Goal: Check status: Check status

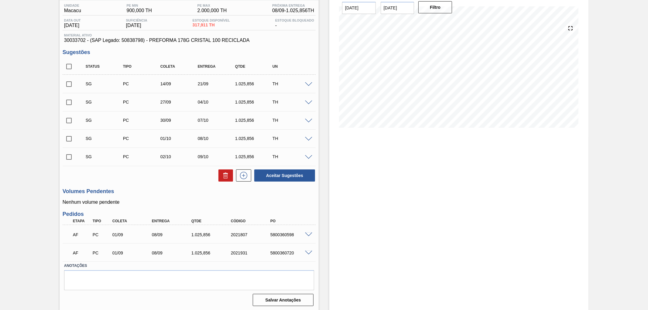
scroll to position [51, 0]
drag, startPoint x: 293, startPoint y: 235, endPoint x: 269, endPoint y: 234, distance: 24.3
click at [269, 234] on div "5800360598" at bounding box center [291, 233] width 45 height 5
copy div "5800360598"
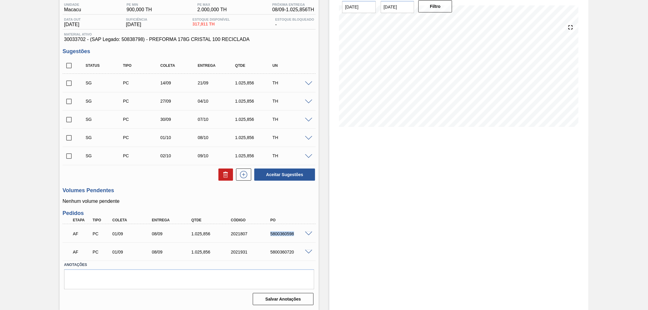
click at [282, 253] on div "5800360720" at bounding box center [291, 252] width 45 height 5
copy div "5800360720"
click at [241, 250] on div "2021931" at bounding box center [251, 252] width 45 height 5
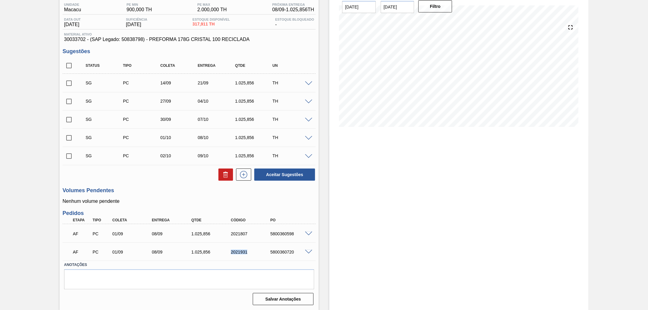
copy div "2021931"
click at [238, 235] on div "2021807" at bounding box center [251, 233] width 45 height 5
copy div "2021807"
drag, startPoint x: 81, startPoint y: 233, endPoint x: 65, endPoint y: 233, distance: 16.1
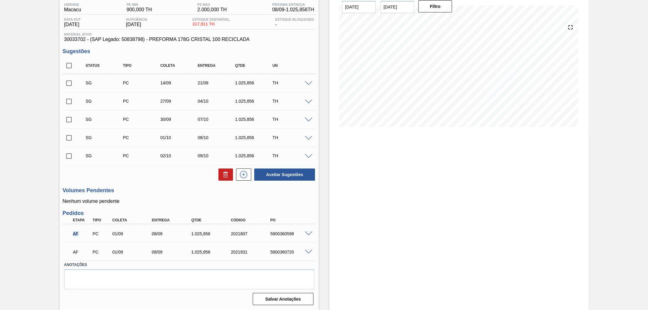
click at [65, 233] on div "AF PC 01/09 08/09 1.025,856 2021807 5800360598" at bounding box center [189, 233] width 253 height 15
drag, startPoint x: 80, startPoint y: 253, endPoint x: 51, endPoint y: 248, distance: 30.3
click at [51, 248] on div "Aguardando Faturamento BR07 - PREFORMA 17,8G CRISTAL Unidade Macacu PE MIN 900,…" at bounding box center [324, 145] width 648 height 331
click at [307, 232] on span at bounding box center [308, 234] width 7 height 5
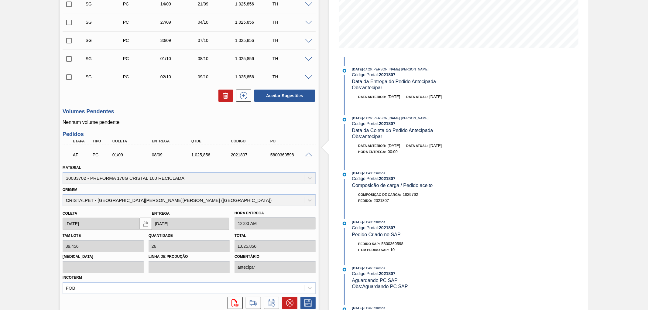
scroll to position [197, 0]
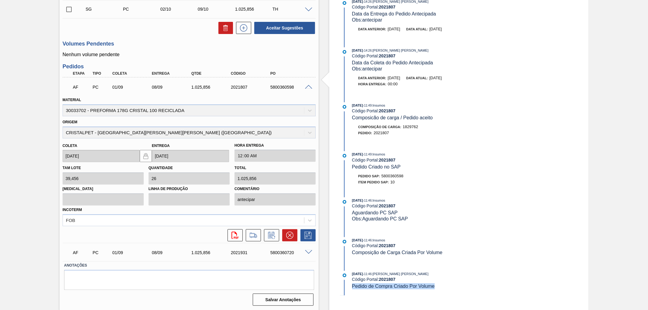
drag, startPoint x: 351, startPoint y: 291, endPoint x: 435, endPoint y: 294, distance: 84.2
click at [435, 294] on div "01/09/2025 - 11:46 : Aline Aparecida Conceição Código Portal: 2021807 Pedido de…" at bounding box center [418, 283] width 156 height 25
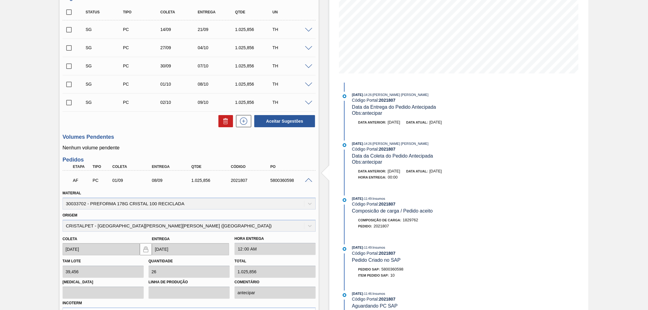
scroll to position [96, 0]
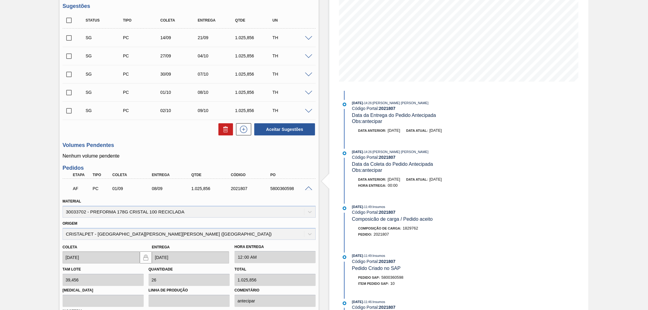
click at [283, 184] on div "AF PC 01/09 08/09 1.025,856 2021807 5800360598" at bounding box center [187, 188] width 237 height 12
copy div "5800360598"
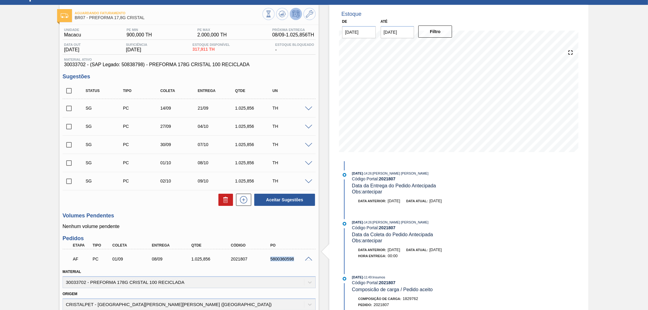
scroll to position [67, 0]
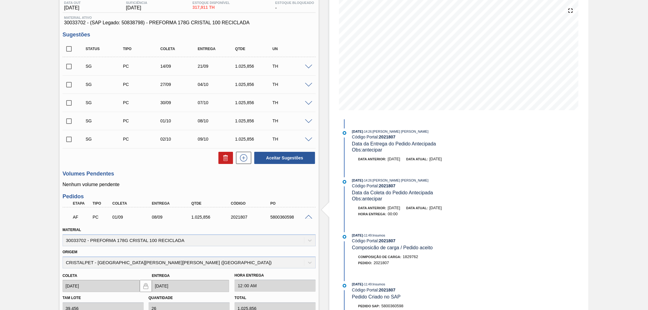
click at [306, 216] on span at bounding box center [308, 217] width 7 height 5
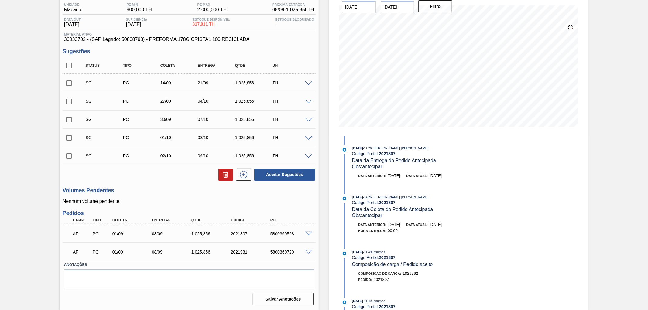
click at [278, 251] on div "5800360720" at bounding box center [291, 252] width 45 height 5
copy div "5800360720"
click at [277, 250] on div "5800360720" at bounding box center [291, 252] width 45 height 5
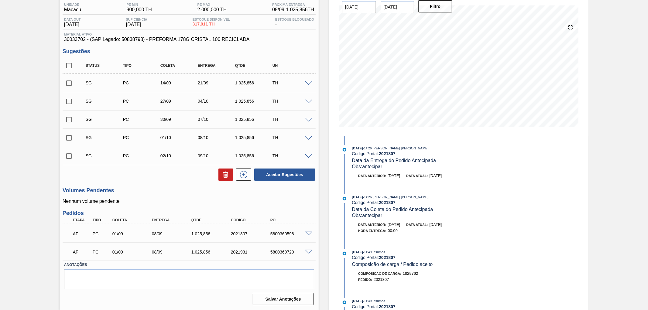
click at [286, 234] on div "5800360598" at bounding box center [291, 233] width 45 height 5
copy div "5800360598"
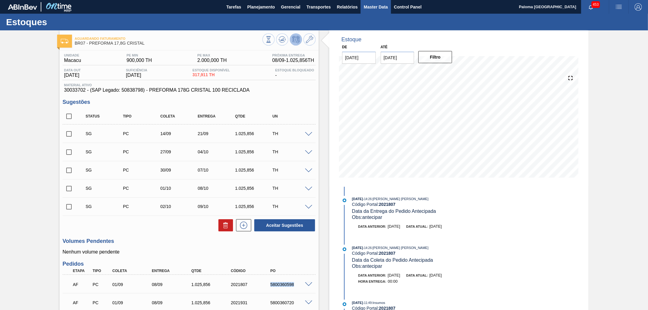
click at [382, 6] on span "Master Data" at bounding box center [376, 6] width 24 height 7
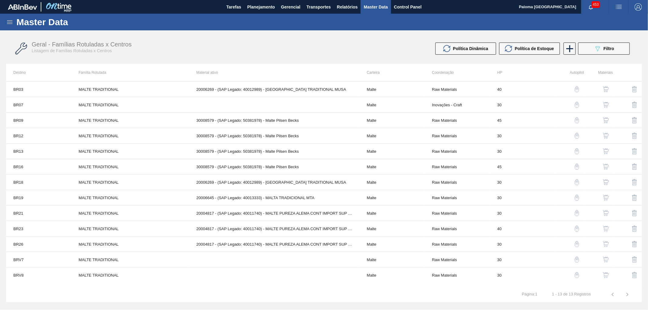
click at [9, 23] on icon at bounding box center [9, 22] width 7 height 7
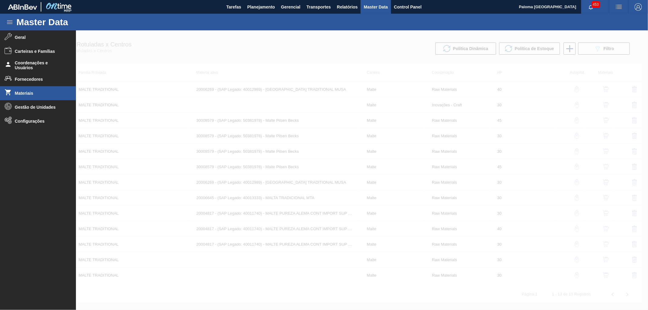
click at [32, 96] on li "Materiais" at bounding box center [38, 93] width 76 height 14
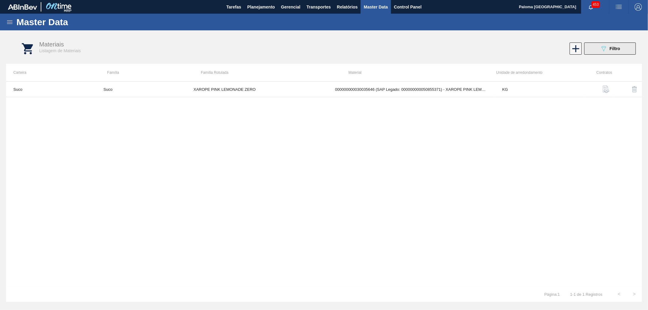
click at [593, 51] on button "089F7B8B-B2A5-4AFE-B5C0-19BA573D28AC Filtro" at bounding box center [610, 49] width 52 height 12
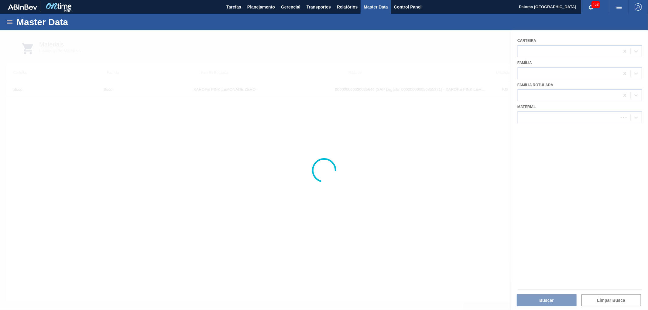
click at [534, 108] on div at bounding box center [324, 170] width 648 height 280
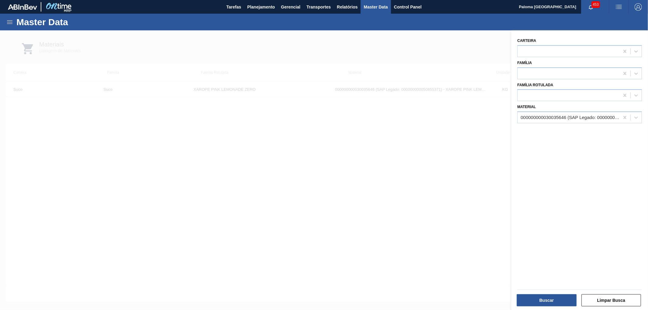
click at [534, 113] on div "000000000030035646 (SAP Legado: 000000000050855371) - XAROPE PINK LEMONADE CREP…" at bounding box center [569, 117] width 102 height 9
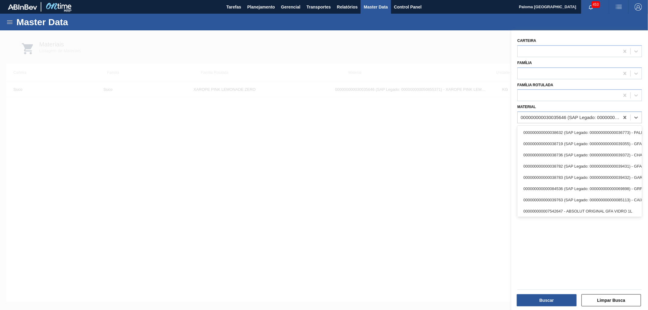
paste input "30035652"
type input "30035652"
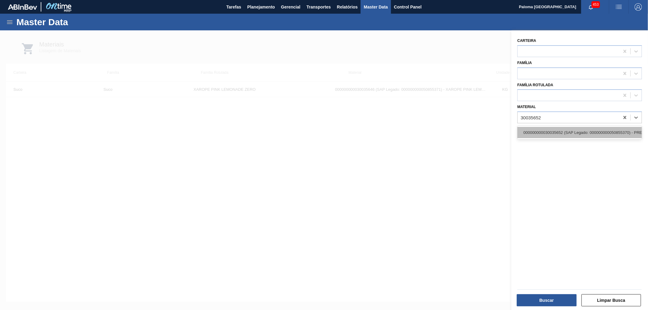
click at [544, 132] on div "000000000030035652 (SAP Legado: 000000000050855370) - PREFORMA 15,65G H2OH RECI…" at bounding box center [579, 132] width 125 height 11
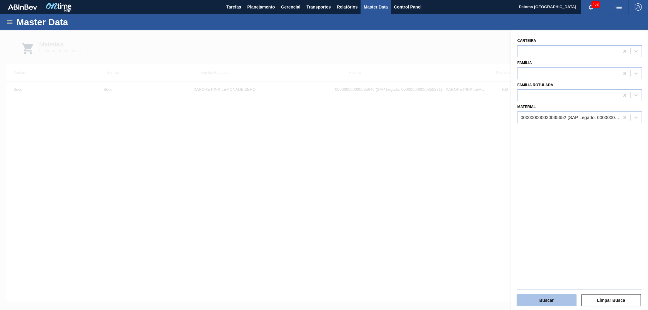
click at [534, 299] on button "Buscar" at bounding box center [547, 300] width 60 height 12
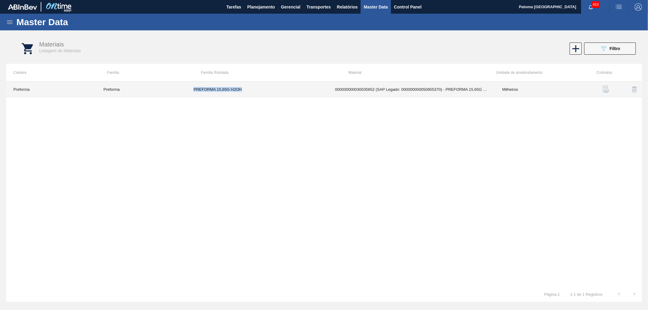
drag, startPoint x: 259, startPoint y: 89, endPoint x: 192, endPoint y: 89, distance: 66.8
click at [192, 89] on td "PREFORMA 15,65G H2OH" at bounding box center [257, 89] width 142 height 15
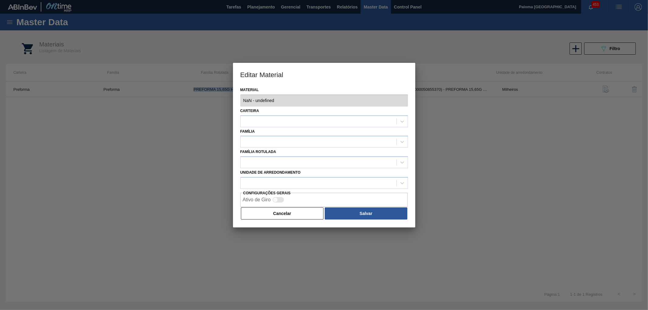
type input "30035652 - 000000000030035652 (SAP Legado: 000000000050855370) - PREFORMA 15,65…"
copy td "PREFORMA 15,65G H2OH"
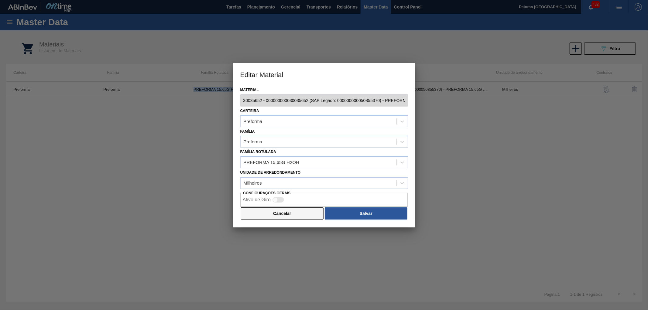
click at [285, 210] on button "Cancelar" at bounding box center [282, 213] width 83 height 12
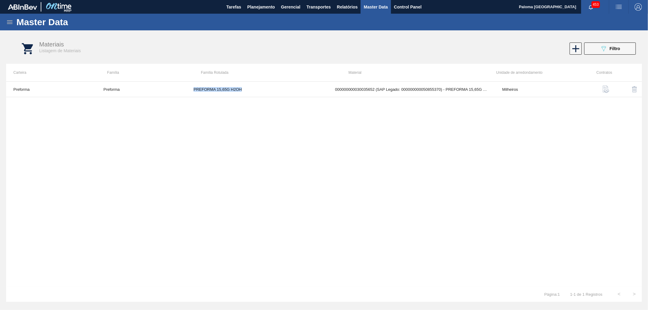
click at [10, 22] on icon at bounding box center [9, 22] width 7 height 7
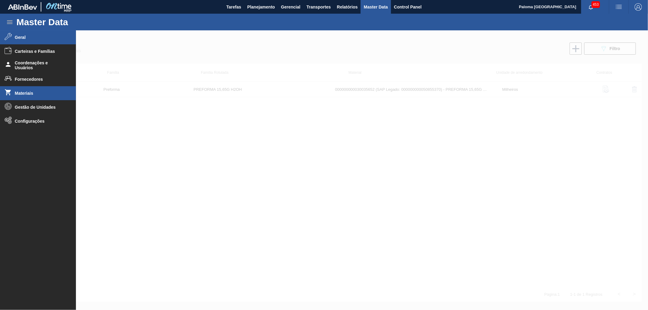
click at [14, 36] on li "Geral" at bounding box center [38, 37] width 76 height 14
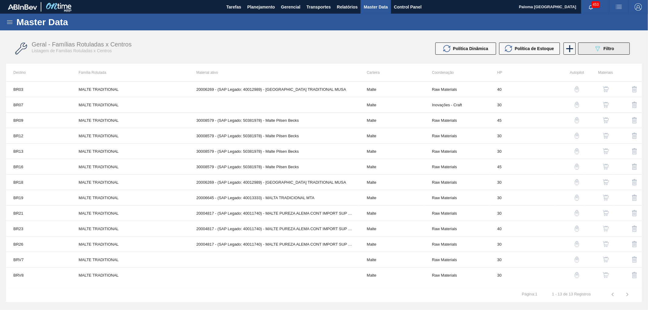
click at [596, 50] on icon "089F7B8B-B2A5-4AFE-B5C0-19BA573D28AC" at bounding box center [597, 48] width 7 height 7
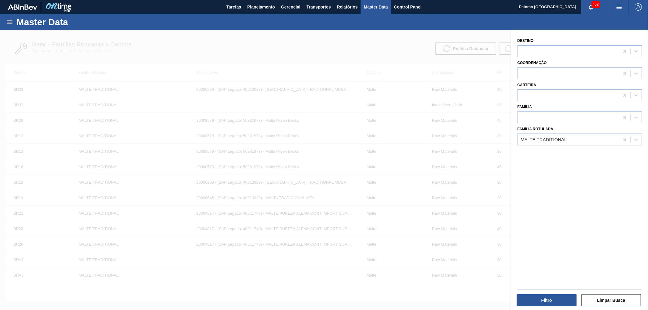
click at [564, 138] on div "MALTE TRADITIONAL" at bounding box center [544, 139] width 46 height 5
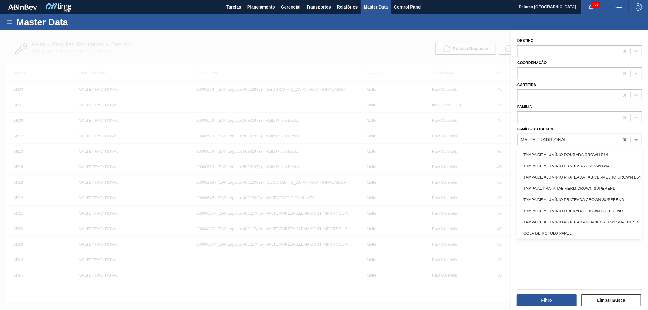
paste Rotulada "PREFORMA 15,65G H2OH"
type Rotulada "PREFORMA 15,65G H2OH"
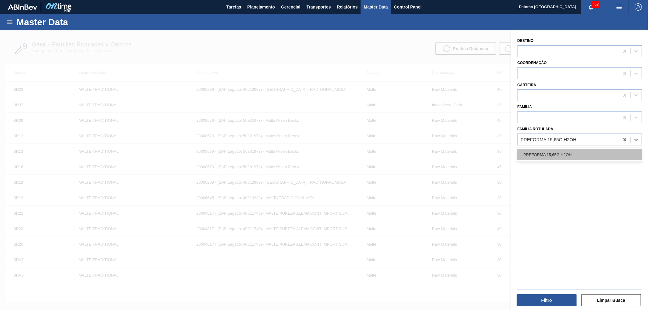
click at [562, 156] on div "PREFORMA 15,65G H2OH" at bounding box center [579, 154] width 125 height 11
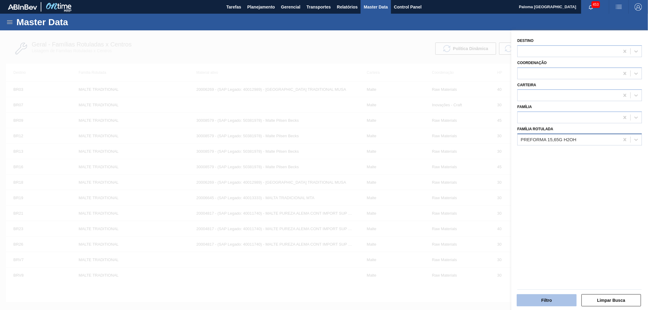
click at [539, 299] on button "Filtro" at bounding box center [547, 300] width 60 height 12
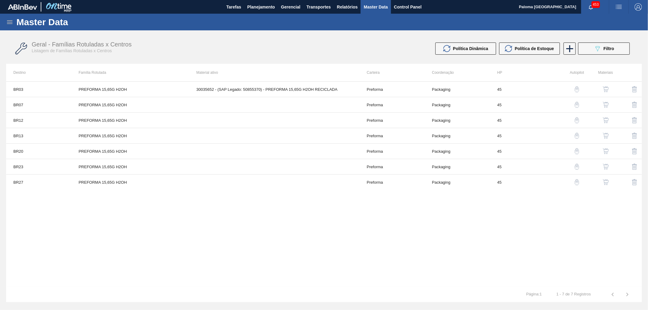
click at [607, 104] on img "button" at bounding box center [606, 105] width 6 height 6
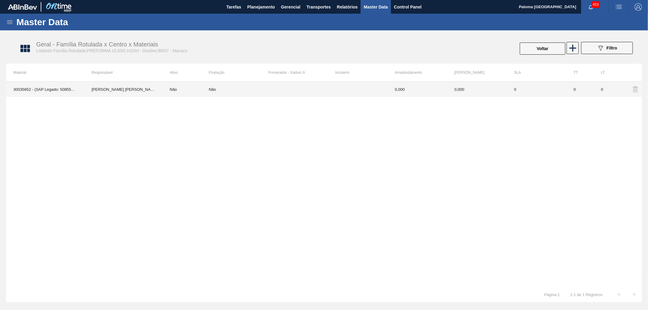
click at [276, 95] on td at bounding box center [298, 89] width 60 height 15
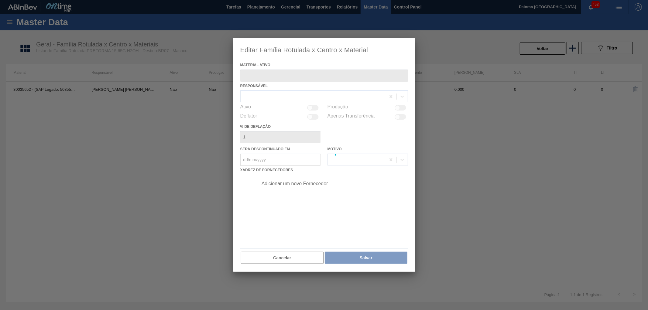
type ativo "30035652 - (SAP Legado: 50855370) - PREFORMA 15,65G H2OH RECICLADA"
type deflação "0"
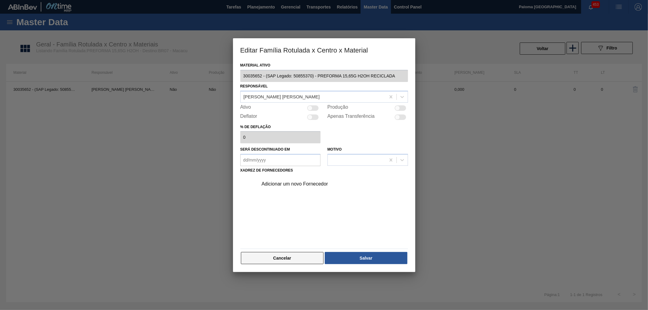
click at [297, 253] on button "Cancelar" at bounding box center [282, 258] width 83 height 12
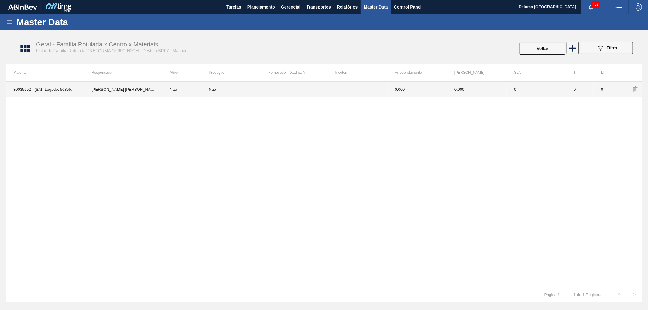
click at [292, 95] on td at bounding box center [298, 89] width 60 height 15
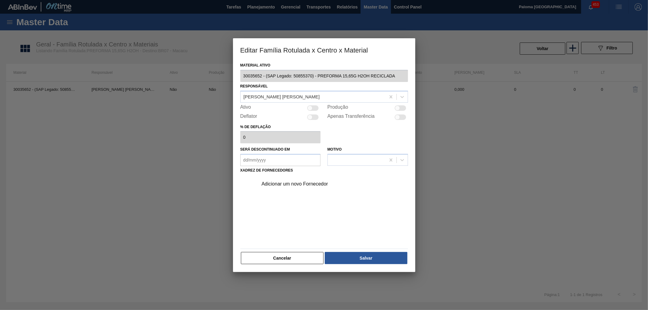
click at [312, 181] on div "Adicionar um novo Fornecedor" at bounding box center [320, 183] width 119 height 5
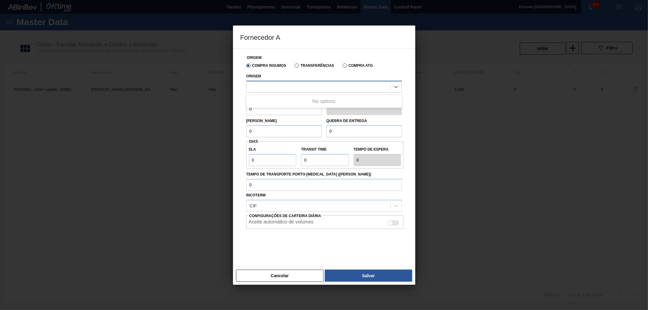
click at [290, 91] on div at bounding box center [323, 87] width 155 height 12
click at [287, 273] on button "Cancelar" at bounding box center [280, 276] width 88 height 12
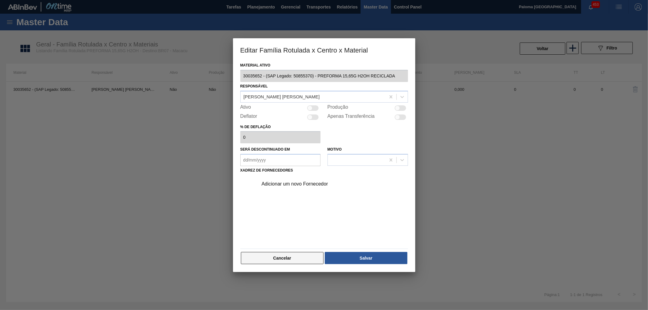
click at [292, 262] on button "Cancelar" at bounding box center [282, 258] width 83 height 12
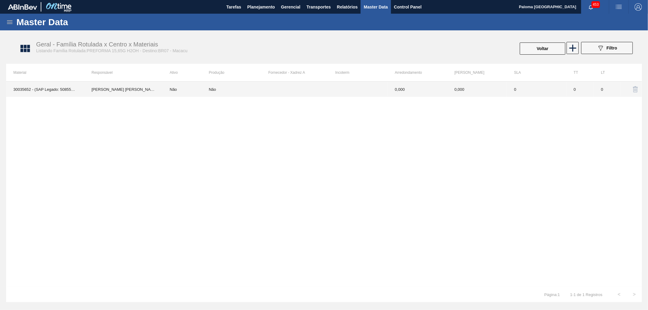
click at [324, 84] on td at bounding box center [298, 89] width 60 height 15
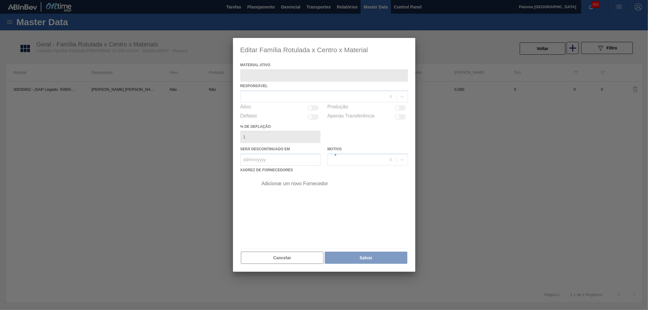
type ativo "30035652 - (SAP Legado: 50855370) - PREFORMA 15,65G H2OH RECICLADA"
type deflação "0"
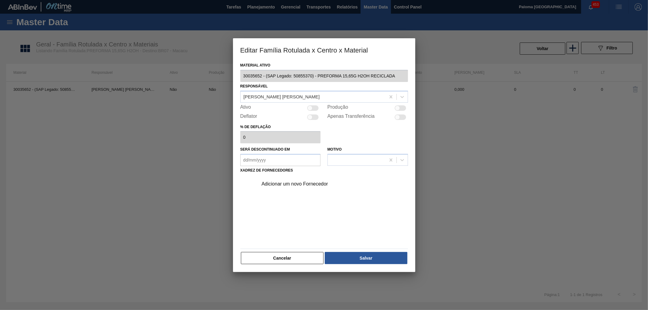
click at [294, 184] on div "Adicionar um novo Fornecedor" at bounding box center [320, 183] width 119 height 5
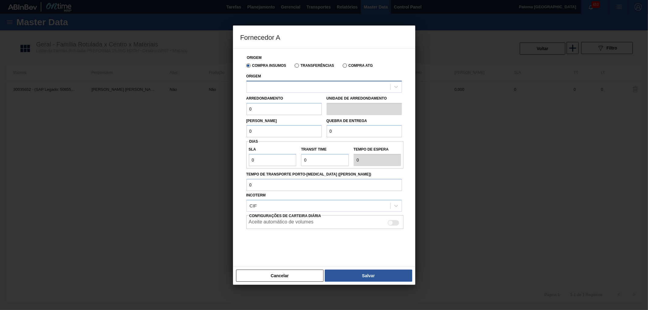
click at [279, 87] on div at bounding box center [319, 86] width 144 height 9
click at [305, 270] on button "Cancelar" at bounding box center [280, 276] width 88 height 12
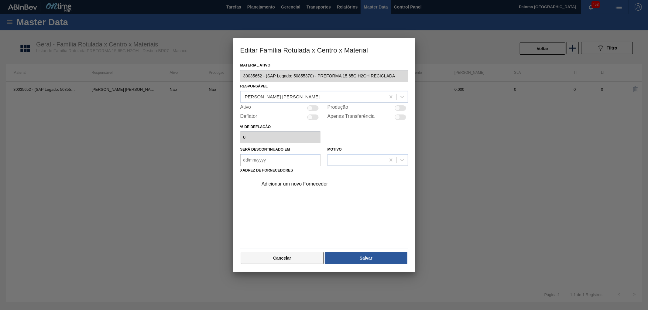
click at [290, 257] on button "Cancelar" at bounding box center [282, 258] width 83 height 12
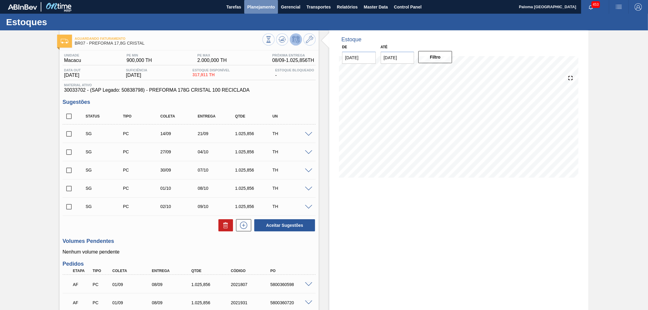
click at [260, 9] on span "Planejamento" at bounding box center [261, 6] width 28 height 7
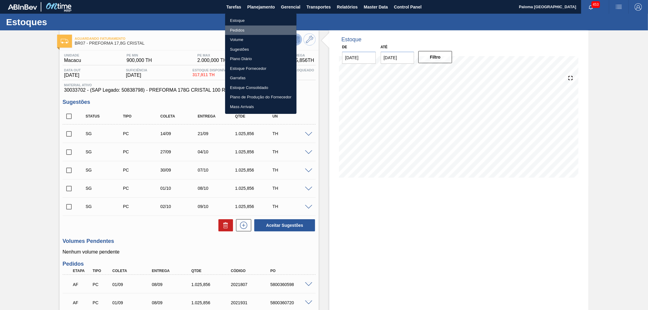
click at [238, 29] on li "Pedidos" at bounding box center [260, 31] width 71 height 10
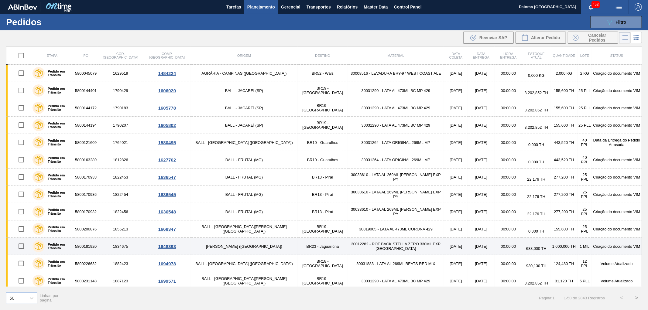
click at [97, 244] on td "5800181920" at bounding box center [85, 246] width 23 height 17
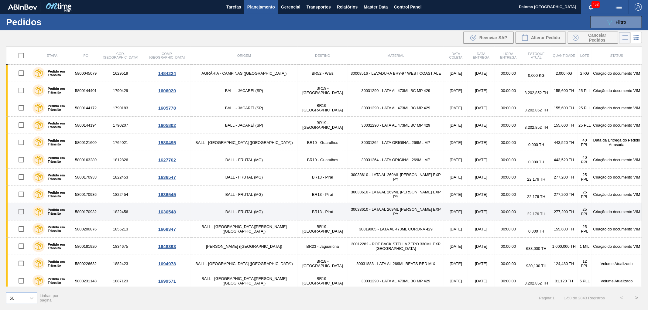
click at [97, 213] on td "5800170932" at bounding box center [85, 211] width 23 height 17
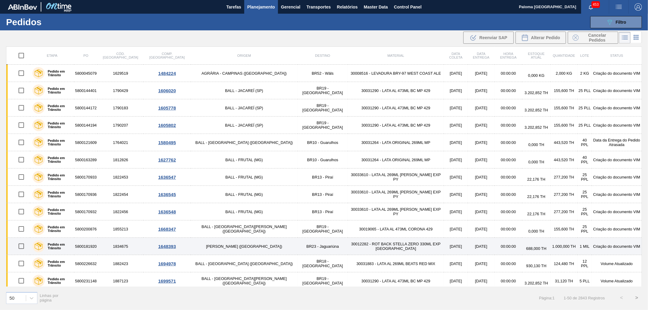
click at [69, 242] on div "Pedido em Trânsito" at bounding box center [52, 246] width 42 height 15
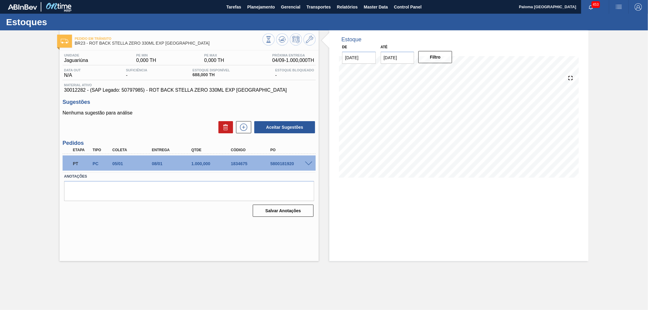
click at [286, 164] on div "5800181920" at bounding box center [291, 163] width 45 height 5
copy div "5800181920"
click at [310, 162] on span at bounding box center [308, 164] width 7 height 5
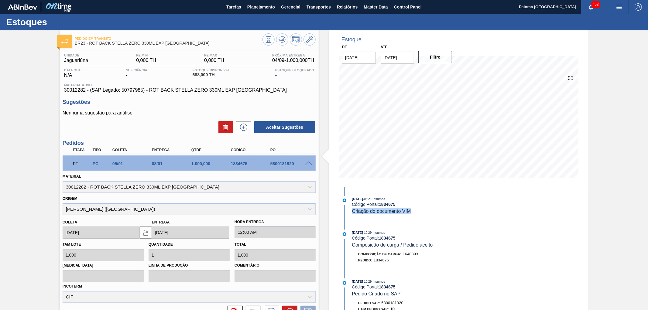
drag, startPoint x: 413, startPoint y: 213, endPoint x: 350, endPoint y: 214, distance: 63.2
click at [350, 214] on div "27/12/2024 - 08:21 : Insumos Código Portal: 1834675 Criação do documento VIM" at bounding box center [418, 205] width 156 height 19
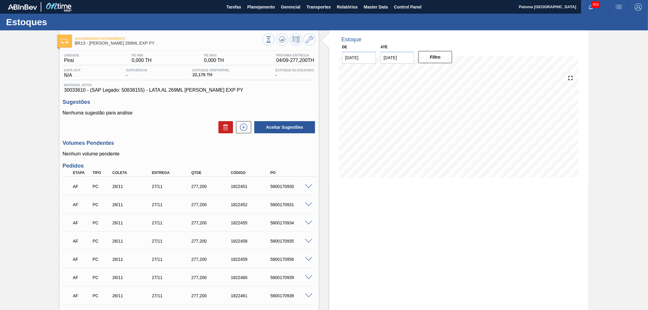
scroll to position [135, 0]
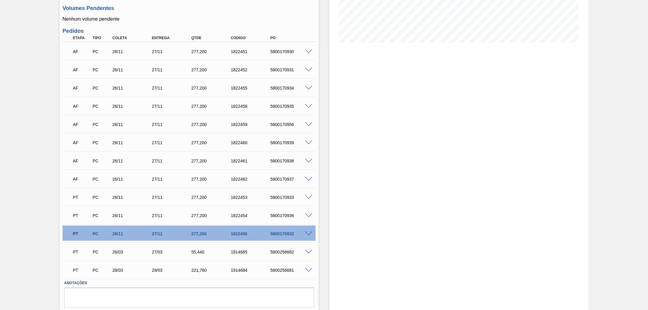
click at [309, 233] on span at bounding box center [308, 234] width 7 height 5
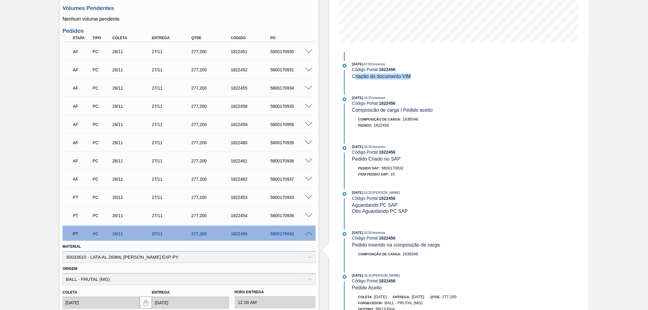
drag, startPoint x: 415, startPoint y: 78, endPoint x: 344, endPoint y: 78, distance: 70.8
click at [348, 78] on div "27/11/2024 - 07:09 : Insumos Código Portal: 1822456 Criação do documento VIM" at bounding box center [418, 70] width 156 height 19
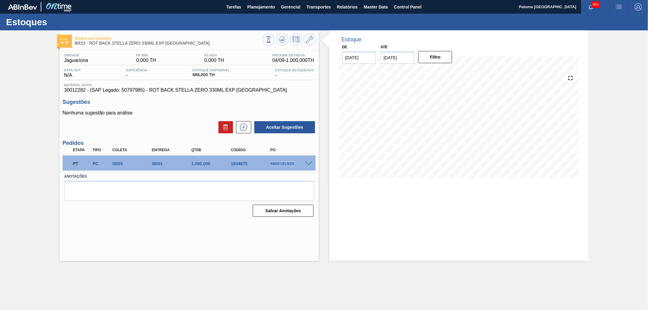
click at [287, 164] on div "5800181920" at bounding box center [291, 163] width 45 height 5
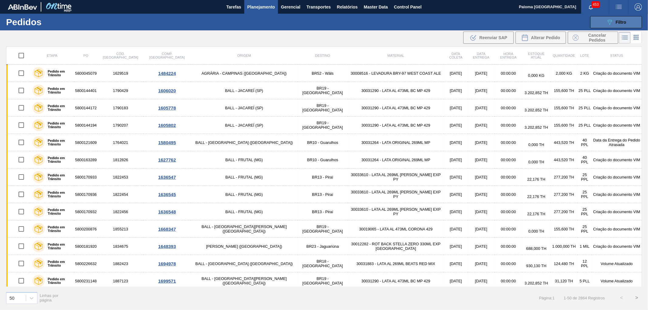
click at [617, 20] on span "Filtro" at bounding box center [621, 22] width 11 height 5
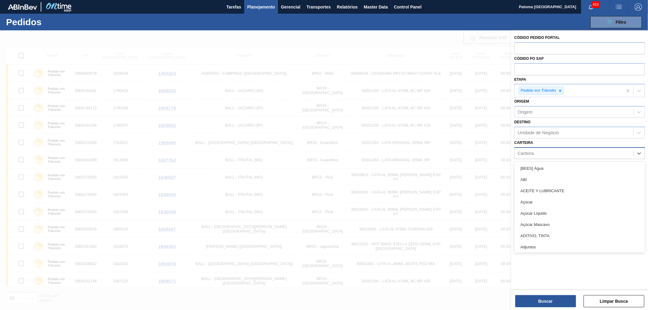
click at [542, 151] on div "Carteira" at bounding box center [573, 153] width 119 height 9
type input "pre"
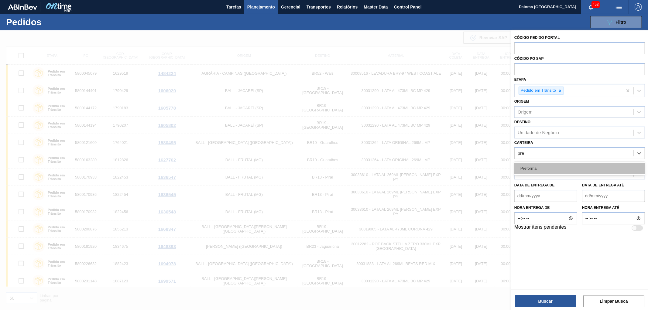
click at [540, 166] on div "Preforma" at bounding box center [579, 168] width 131 height 11
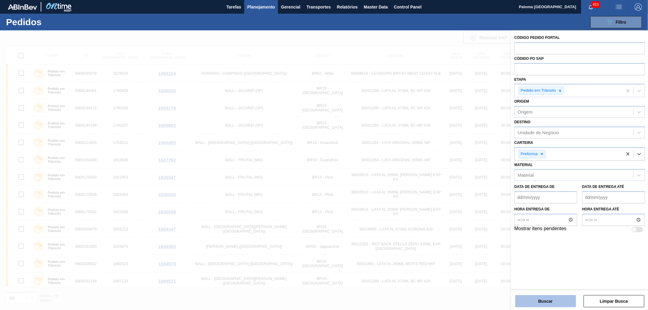
click at [531, 300] on button "Buscar" at bounding box center [545, 301] width 61 height 12
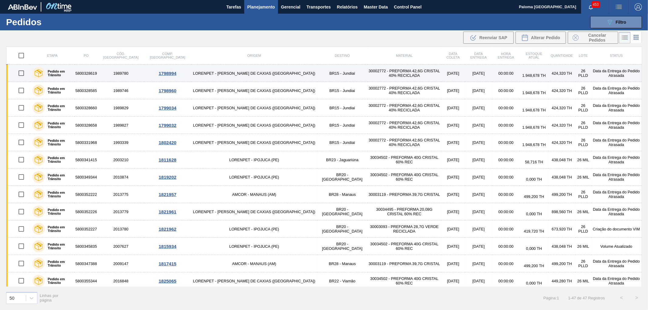
click at [65, 77] on div "Pedido em Trânsito" at bounding box center [52, 73] width 43 height 15
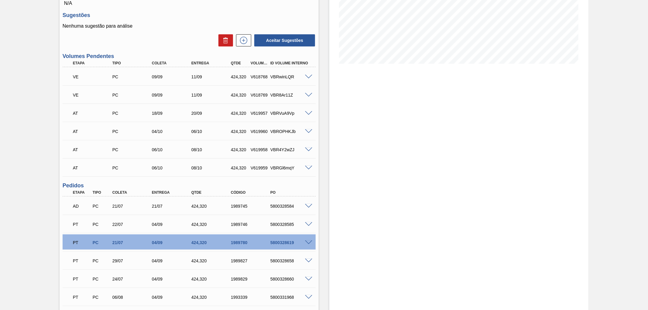
scroll to position [169, 0]
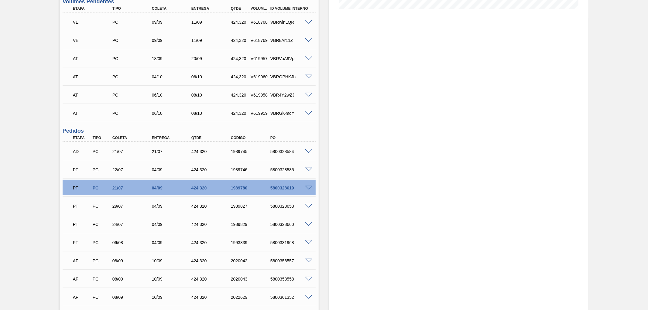
click at [293, 187] on div "5800328619" at bounding box center [291, 188] width 45 height 5
click at [277, 186] on div "5800328619" at bounding box center [291, 188] width 45 height 5
copy div "5800328619"
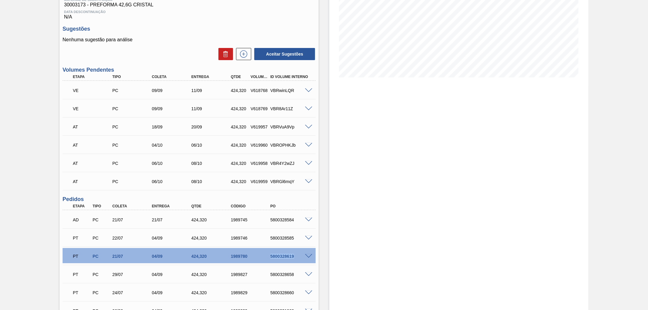
scroll to position [135, 0]
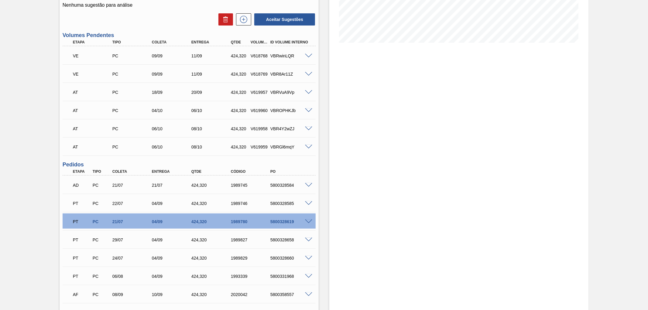
click at [308, 224] on div "PT PC 21/07 04/09 424,320 1989780 5800328619" at bounding box center [189, 221] width 253 height 15
click at [308, 221] on span at bounding box center [308, 222] width 7 height 5
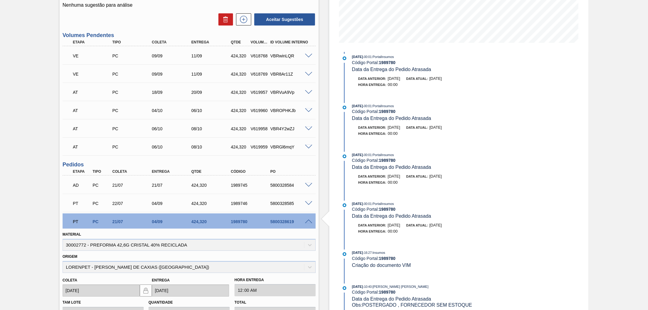
scroll to position [1883, 0]
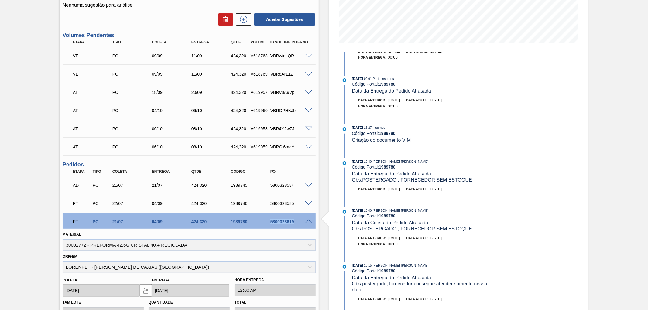
drag, startPoint x: 270, startPoint y: 222, endPoint x: 296, endPoint y: 223, distance: 26.1
click at [296, 223] on div "5800328619" at bounding box center [291, 221] width 45 height 5
copy div "5800328619"
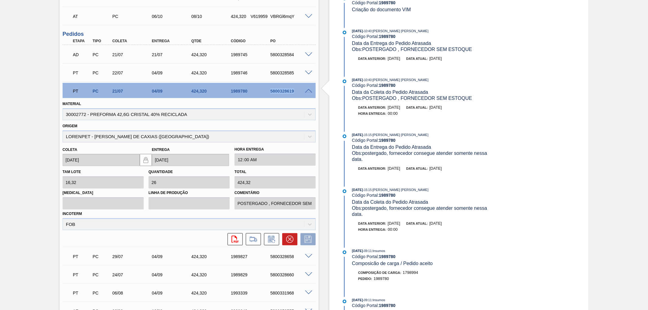
scroll to position [262, 0]
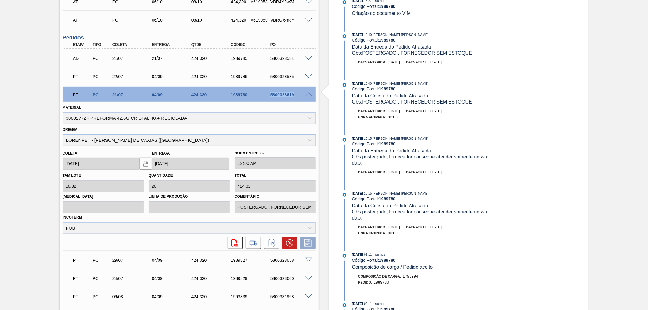
click at [292, 93] on div "5800328619" at bounding box center [291, 94] width 45 height 5
click at [291, 93] on div "5800328619" at bounding box center [291, 94] width 45 height 5
copy div "5800328619"
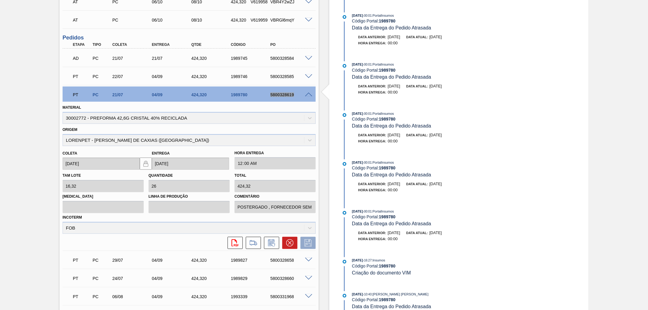
scroll to position [1512, 0]
